Goal: Task Accomplishment & Management: Manage account settings

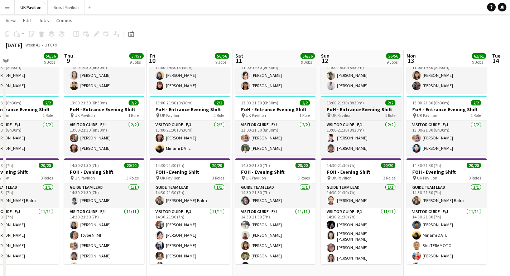
scroll to position [664, 0]
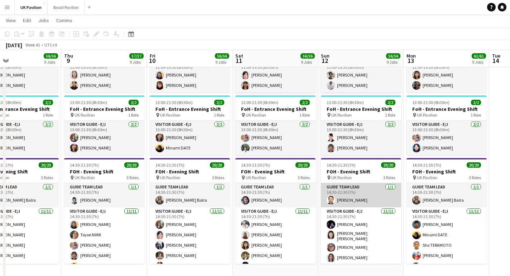
click at [359, 208] on app-card-role "Guide Team Lead [DATE] 14:30-21:30 (7h) [PERSON_NAME]" at bounding box center [361, 195] width 80 height 24
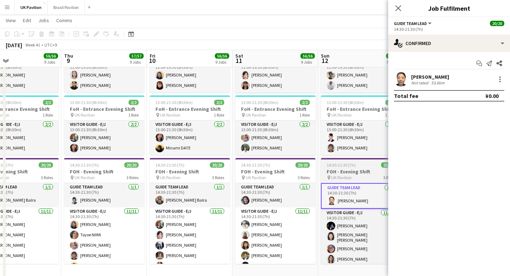
click at [353, 175] on h3 "FOH - Evening Shift" at bounding box center [361, 172] width 80 height 6
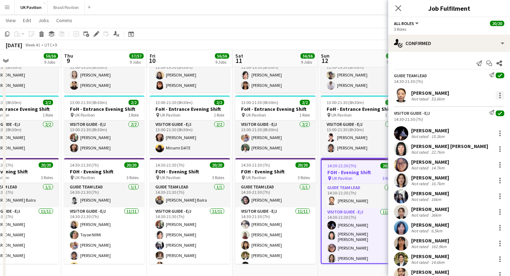
click at [497, 100] on div at bounding box center [500, 95] width 9 height 9
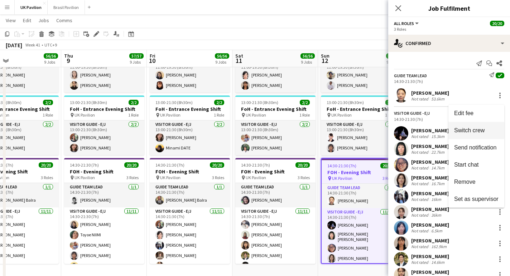
click at [473, 132] on span "Switch crew" at bounding box center [469, 130] width 30 height 6
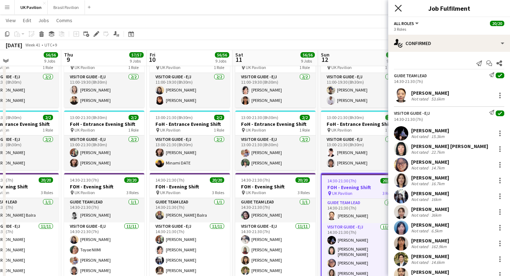
click at [398, 8] on icon at bounding box center [398, 8] width 7 height 7
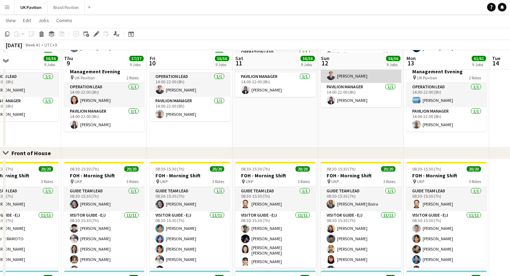
scroll to position [377, 0]
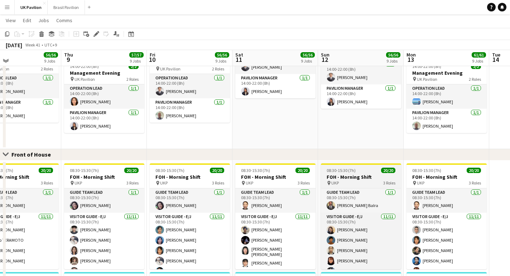
click at [354, 180] on h3 "FOH - Morning Shift" at bounding box center [361, 177] width 80 height 6
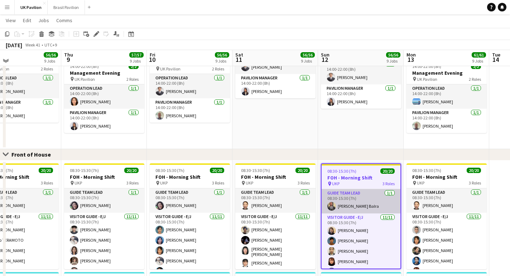
click at [350, 207] on app-card-role "Guide Team Lead [DATE] 08:30-15:30 (7h) [PERSON_NAME] Balra" at bounding box center [361, 201] width 79 height 24
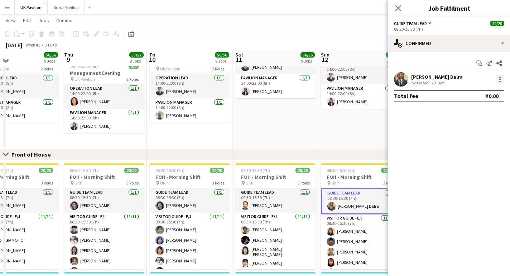
click at [499, 80] on div at bounding box center [499, 79] width 1 height 1
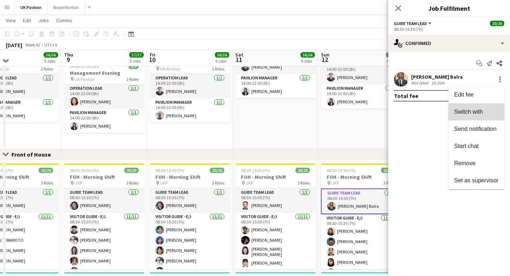
click at [466, 110] on span "Switch with" at bounding box center [468, 112] width 29 height 6
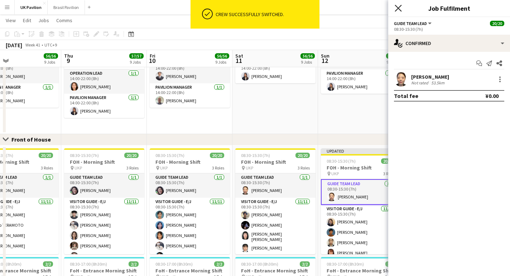
click at [398, 7] on icon "Close pop-in" at bounding box center [398, 8] width 7 height 7
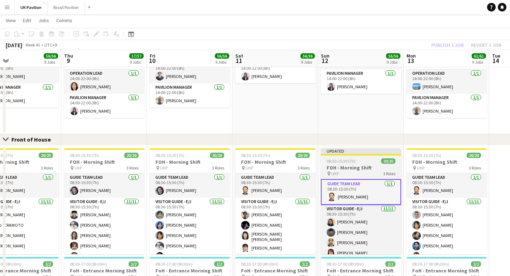
click at [353, 160] on span "08:30-15:30 (7h)" at bounding box center [341, 161] width 29 height 5
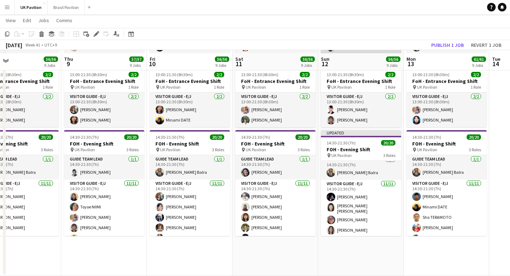
scroll to position [694, 0]
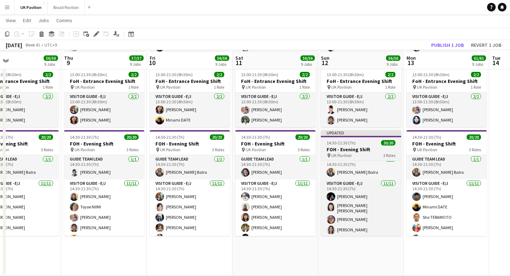
click at [352, 153] on h3 "FOH - Evening Shift" at bounding box center [361, 149] width 80 height 6
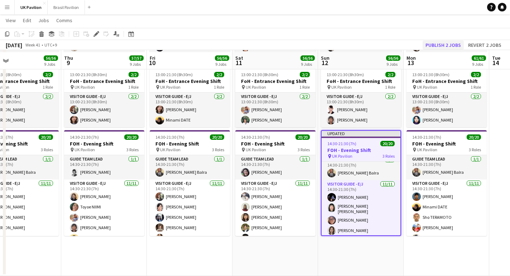
click at [435, 44] on button "Publish 2 jobs" at bounding box center [443, 44] width 41 height 9
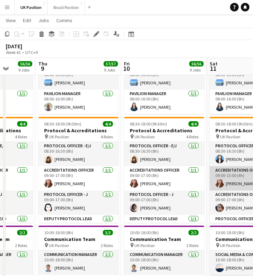
scroll to position [0, 221]
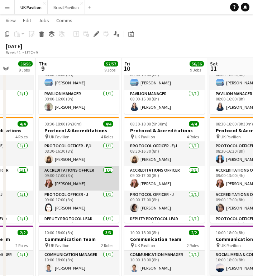
click at [82, 191] on app-card-role "Accreditations Officer [DATE] 09:00-17:00 (8h) [PERSON_NAME]" at bounding box center [79, 179] width 80 height 24
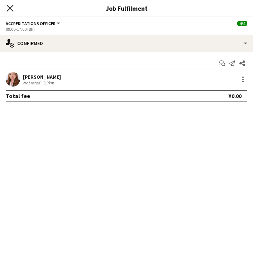
click at [10, 6] on icon "Close pop-in" at bounding box center [9, 8] width 7 height 7
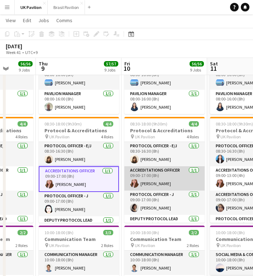
click at [151, 190] on app-card-role "Accreditations Officer [DATE] 09:00-17:00 (8h) [PERSON_NAME]" at bounding box center [164, 179] width 80 height 24
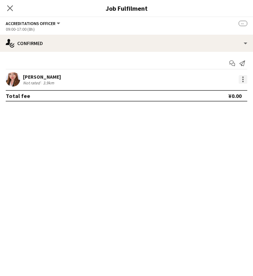
click at [240, 82] on div at bounding box center [242, 79] width 9 height 9
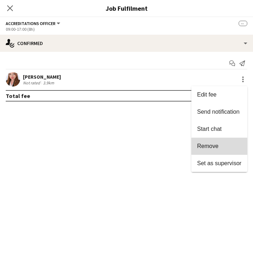
click at [220, 141] on button "Remove" at bounding box center [219, 146] width 56 height 17
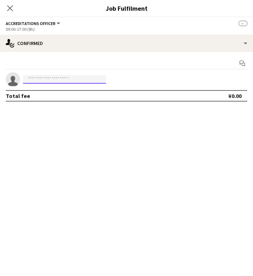
click at [31, 82] on input at bounding box center [64, 79] width 83 height 9
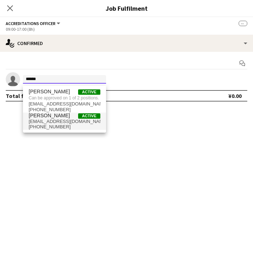
type input "******"
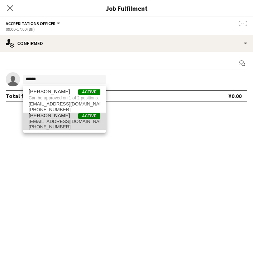
click at [41, 130] on span "[PHONE_NUMBER]" at bounding box center [65, 127] width 72 height 6
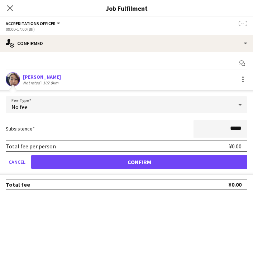
click at [61, 168] on button "Confirm" at bounding box center [139, 162] width 216 height 14
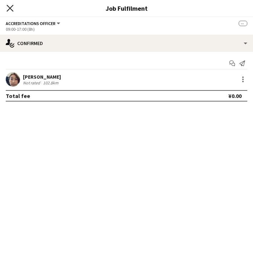
click at [10, 9] on icon at bounding box center [9, 8] width 7 height 7
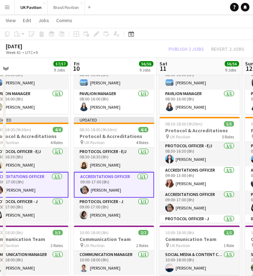
scroll to position [0, 279]
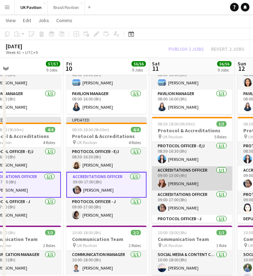
click at [189, 191] on app-card-role "Accreditations Officer [DATE] 09:00-13:00 (4h) [PERSON_NAME]" at bounding box center [192, 179] width 80 height 24
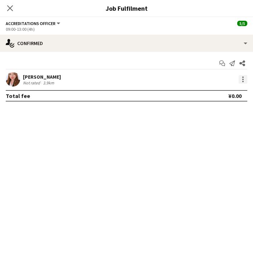
click at [242, 78] on div at bounding box center [242, 77] width 1 height 1
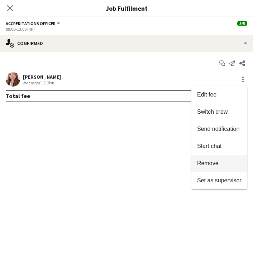
click at [206, 163] on span "Remove" at bounding box center [207, 163] width 21 height 6
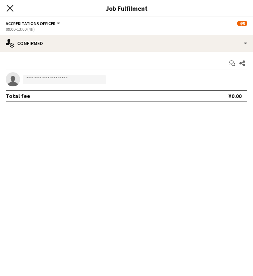
click at [12, 9] on icon "Close pop-in" at bounding box center [9, 8] width 7 height 7
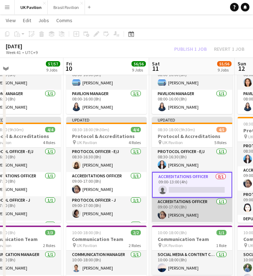
click at [178, 222] on app-card-role "Accreditations Officer [DATE] 09:00-17:00 (8h) [PERSON_NAME]" at bounding box center [192, 210] width 80 height 24
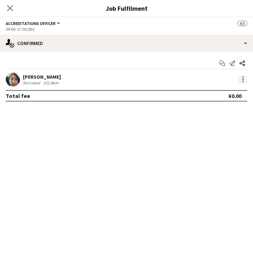
click at [242, 81] on div at bounding box center [242, 79] width 9 height 9
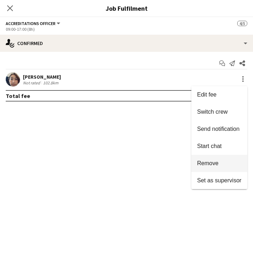
click at [209, 167] on span "Remove" at bounding box center [207, 163] width 21 height 6
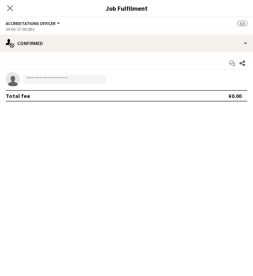
scroll to position [97, 0]
click at [10, 9] on icon at bounding box center [9, 8] width 7 height 7
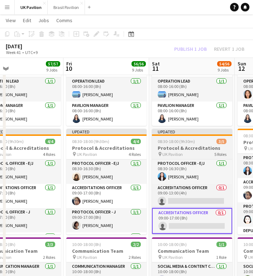
click at [182, 151] on h3 "Protocol & Accreditations" at bounding box center [192, 148] width 80 height 6
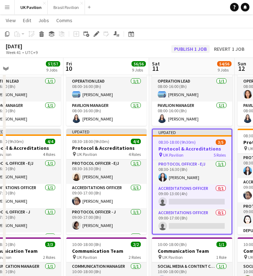
click at [180, 49] on button "Publish 1 job" at bounding box center [190, 49] width 38 height 8
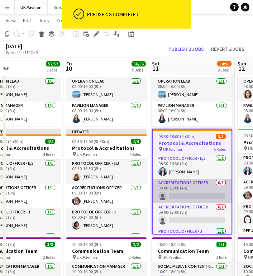
click at [183, 203] on app-card-role "Accreditations Officer 0/1 09:00-13:00 (4h) single-neutral-actions" at bounding box center [192, 191] width 79 height 24
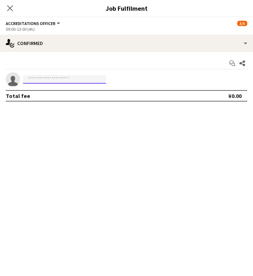
click at [59, 82] on input at bounding box center [64, 79] width 83 height 9
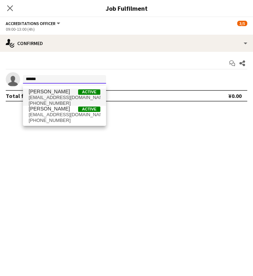
scroll to position [49, 0]
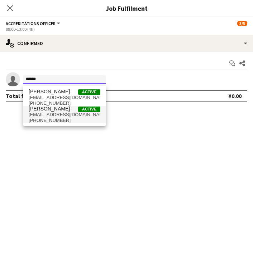
type input "******"
click at [61, 112] on span "[PERSON_NAME]" at bounding box center [49, 109] width 41 height 6
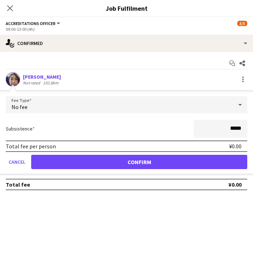
click at [109, 164] on button "Confirm" at bounding box center [139, 162] width 216 height 14
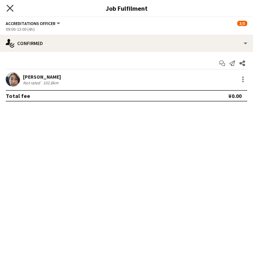
click at [10, 7] on icon "Close pop-in" at bounding box center [9, 8] width 7 height 7
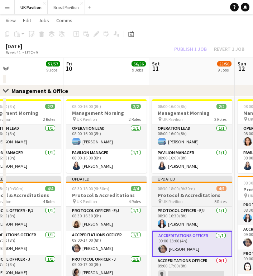
click at [174, 199] on h3 "Protocol & Accreditations" at bounding box center [192, 195] width 80 height 6
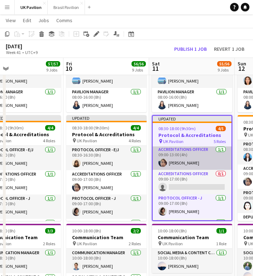
scroll to position [27, 0]
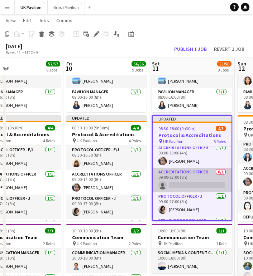
click at [186, 193] on app-card-role "Accreditations Officer 0/1 09:00-17:00 (8h) single-neutral-actions" at bounding box center [192, 180] width 79 height 24
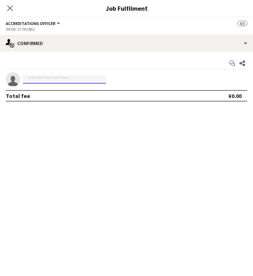
click at [53, 81] on input at bounding box center [64, 79] width 83 height 9
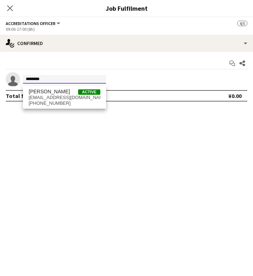
scroll to position [68, 0]
type input "********"
click at [57, 99] on span "[EMAIL_ADDRESS][DOMAIN_NAME]" at bounding box center [65, 98] width 72 height 6
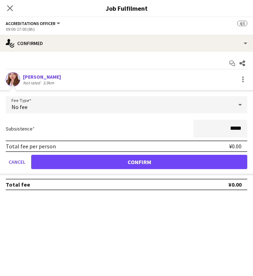
click at [127, 163] on button "Confirm" at bounding box center [139, 162] width 216 height 14
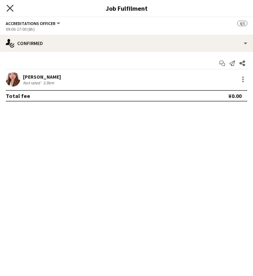
click at [12, 5] on icon "Close pop-in" at bounding box center [9, 8] width 7 height 7
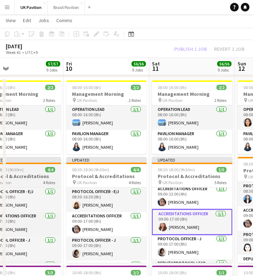
click at [34, 180] on h3 "Protocol & Accreditations" at bounding box center [21, 176] width 80 height 6
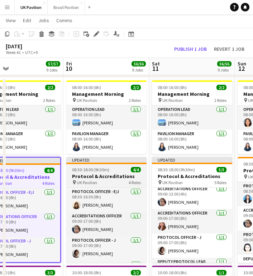
click at [111, 180] on h3 "Protocol & Accreditations" at bounding box center [106, 176] width 80 height 6
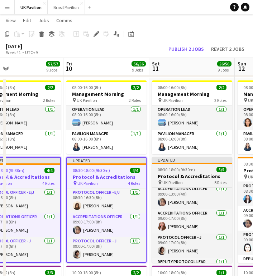
click at [170, 180] on h3 "Protocol & Accreditations" at bounding box center [192, 176] width 80 height 6
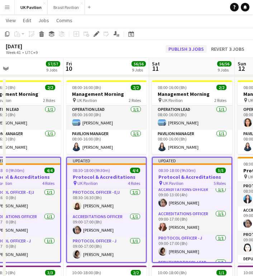
click at [180, 47] on button "Publish 3 jobs" at bounding box center [185, 49] width 41 height 8
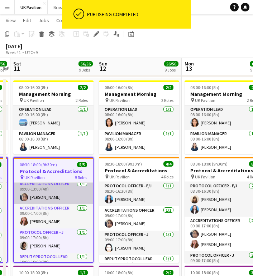
scroll to position [0, 248]
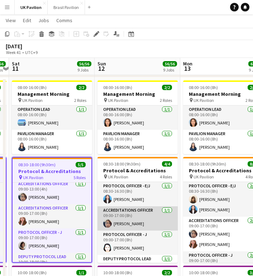
click at [144, 231] on app-card-role "Accreditations Officer [DATE] 09:00-17:00 (8h) [PERSON_NAME]" at bounding box center [137, 219] width 80 height 24
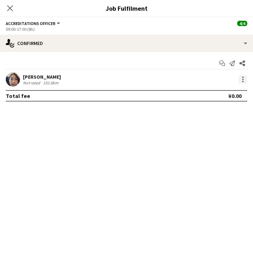
click at [243, 80] on div at bounding box center [242, 79] width 1 height 1
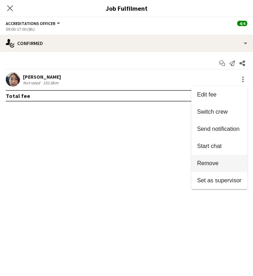
click at [219, 164] on span "Remove" at bounding box center [219, 163] width 44 height 6
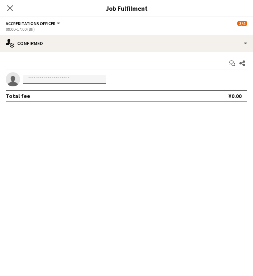
click at [37, 79] on input at bounding box center [64, 79] width 83 height 9
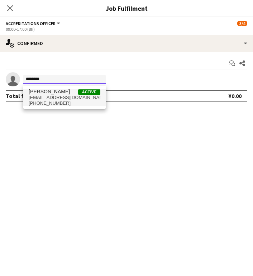
type input "********"
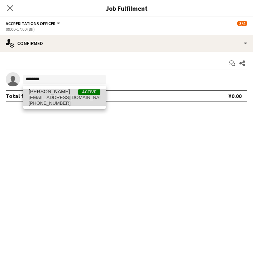
click at [42, 100] on span "[EMAIL_ADDRESS][DOMAIN_NAME]" at bounding box center [65, 98] width 72 height 6
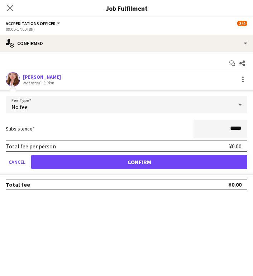
click at [98, 164] on button "Confirm" at bounding box center [139, 162] width 216 height 14
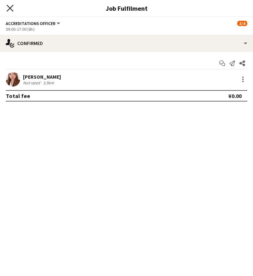
click at [9, 8] on icon at bounding box center [9, 8] width 7 height 7
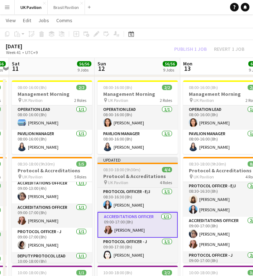
click at [136, 180] on h3 "Protocol & Accreditations" at bounding box center [137, 176] width 80 height 6
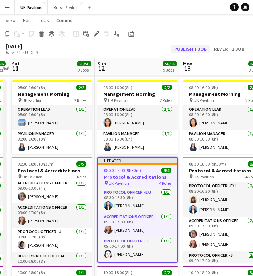
click at [173, 49] on button "Publish 1 job" at bounding box center [190, 49] width 38 height 8
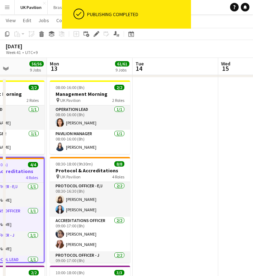
scroll to position [0, 219]
